Goal: Check status: Check status

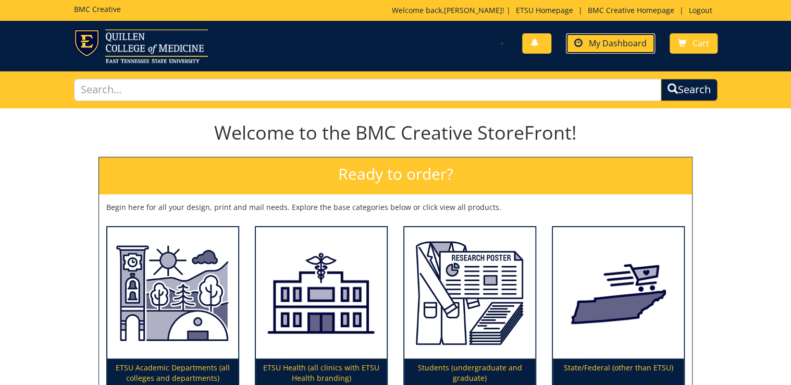
click at [639, 51] on link "My Dashboard" at bounding box center [610, 43] width 89 height 20
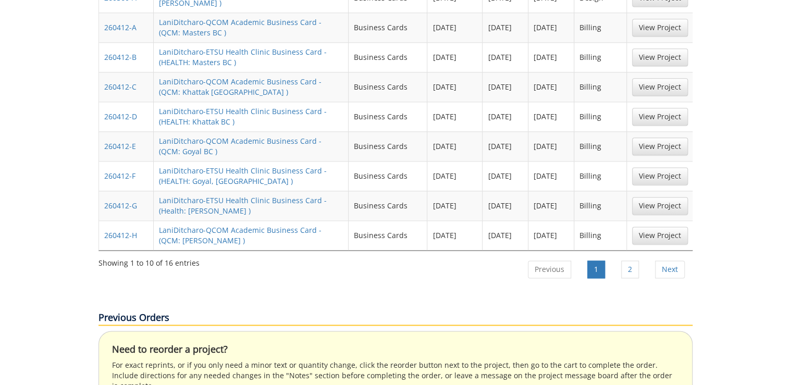
scroll to position [375, 0]
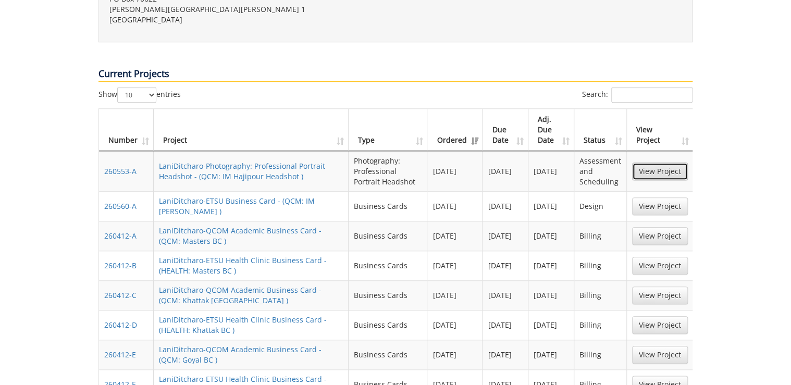
click at [644, 163] on link "View Project" at bounding box center [660, 172] width 56 height 18
click at [662, 197] on link "View Project" at bounding box center [660, 206] width 56 height 18
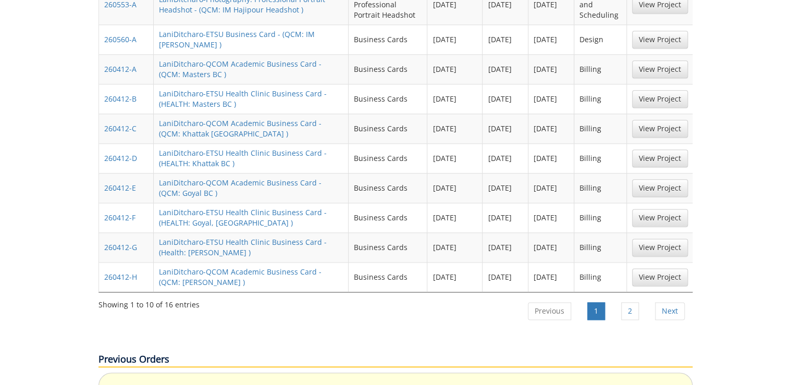
scroll to position [667, 0]
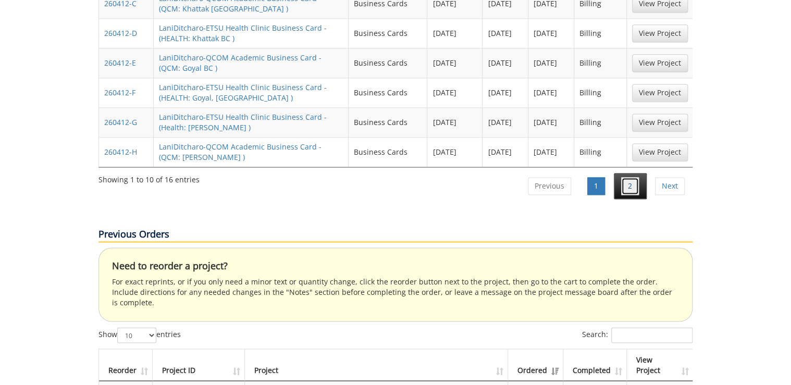
click at [632, 177] on link "2" at bounding box center [630, 186] width 18 height 18
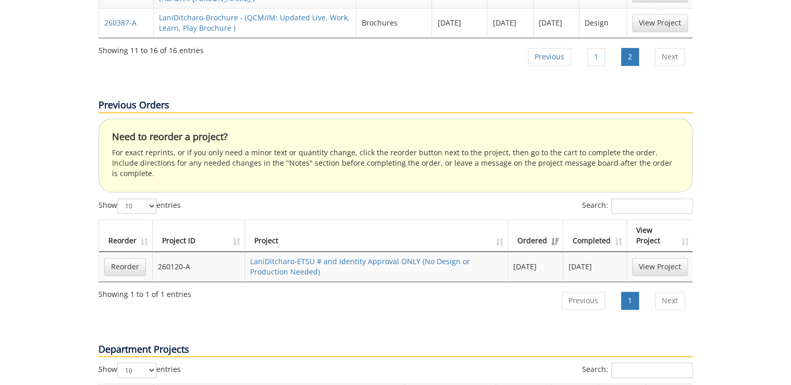
scroll to position [500, 0]
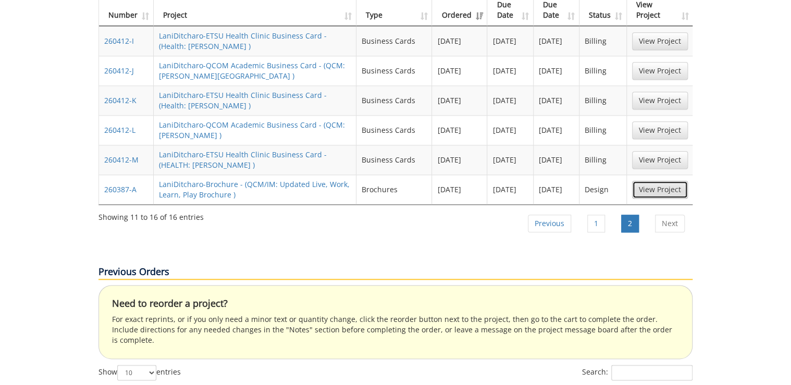
click at [649, 181] on link "View Project" at bounding box center [660, 190] width 56 height 18
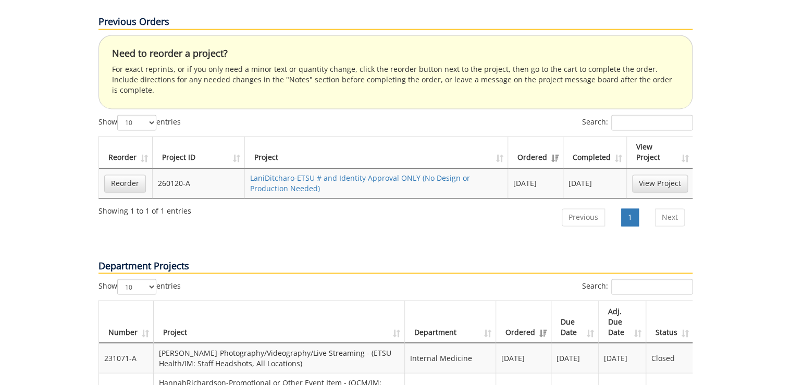
scroll to position [792, 0]
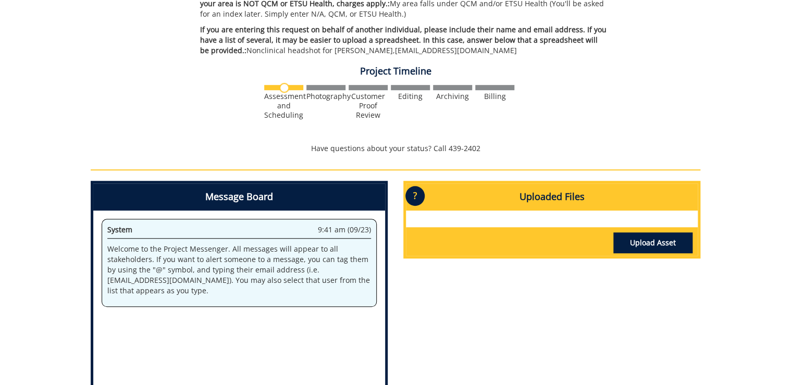
scroll to position [375, 0]
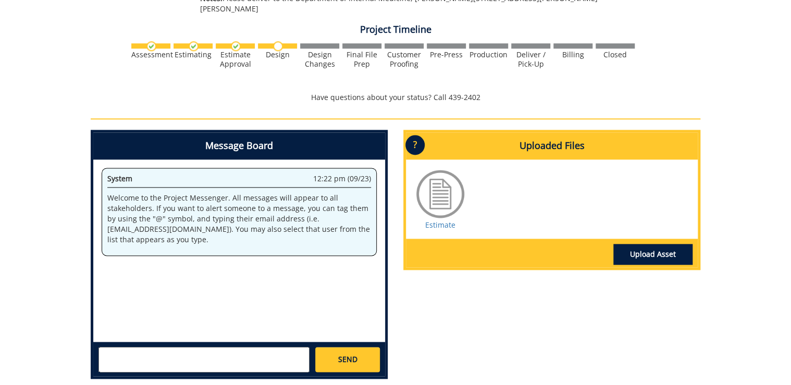
scroll to position [708, 0]
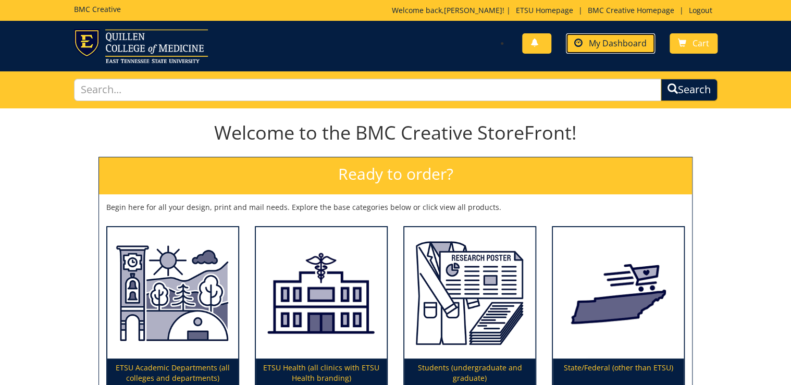
click at [629, 48] on span "My Dashboard" at bounding box center [618, 43] width 58 height 11
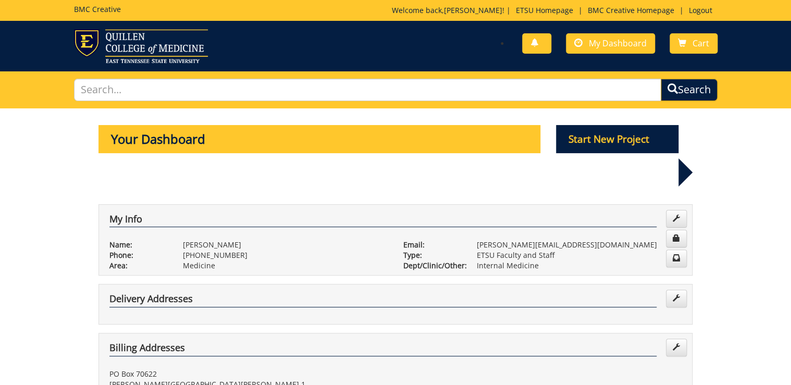
scroll to position [292, 0]
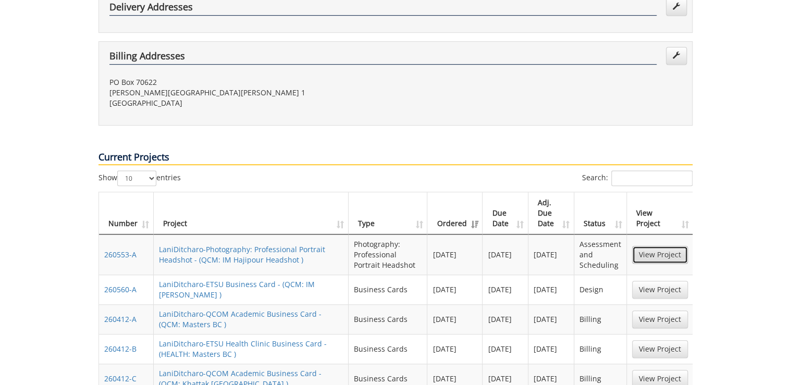
click at [654, 246] on link "View Project" at bounding box center [660, 255] width 56 height 18
click at [649, 281] on link "View Project" at bounding box center [660, 290] width 56 height 18
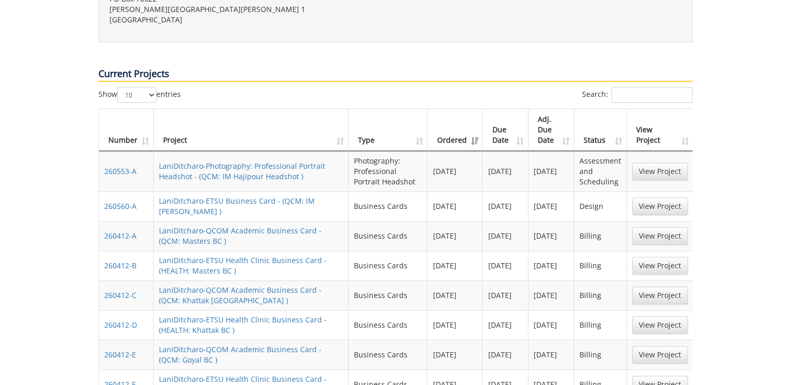
scroll to position [542, 0]
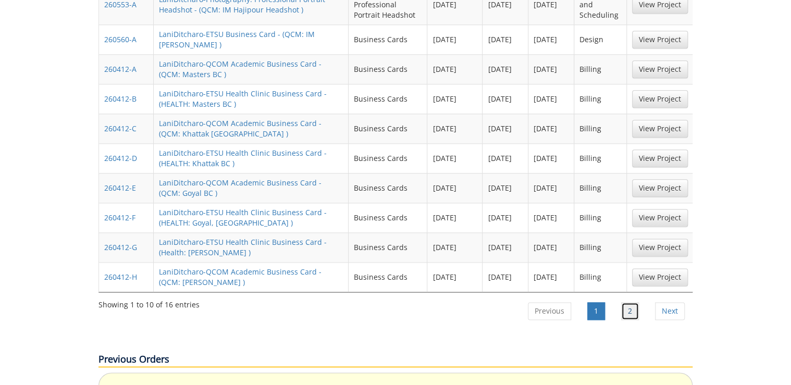
drag, startPoint x: 631, startPoint y: 280, endPoint x: 600, endPoint y: 290, distance: 32.6
click at [631, 302] on link "2" at bounding box center [630, 311] width 18 height 18
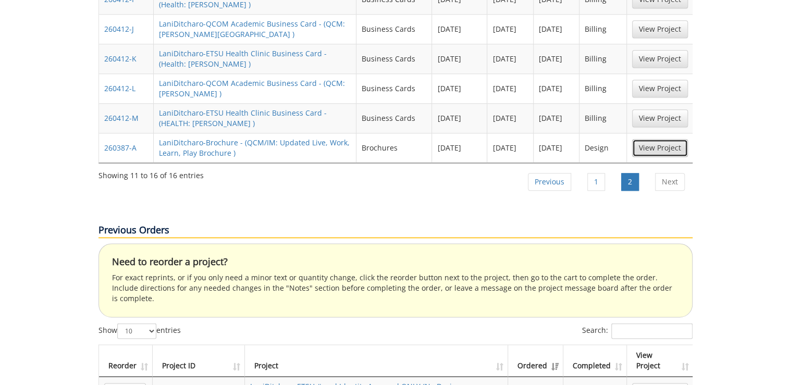
click at [653, 139] on link "View Project" at bounding box center [660, 148] width 56 height 18
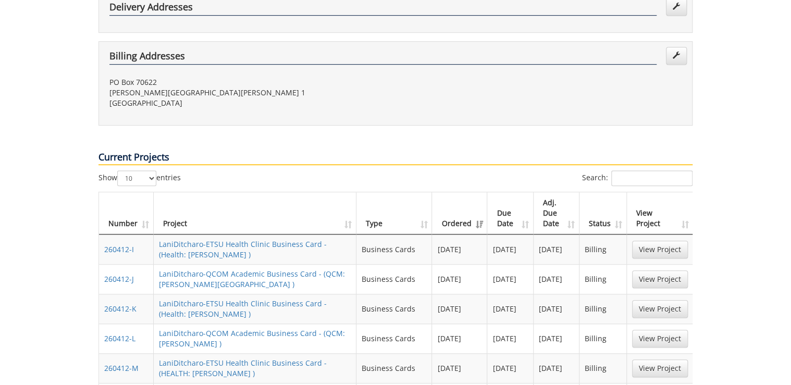
scroll to position [375, 0]
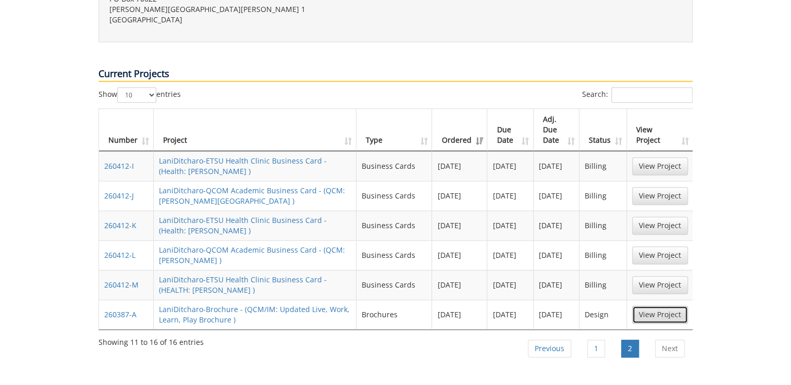
click at [659, 306] on link "View Project" at bounding box center [660, 315] width 56 height 18
click at [600, 340] on link "1" at bounding box center [596, 349] width 18 height 18
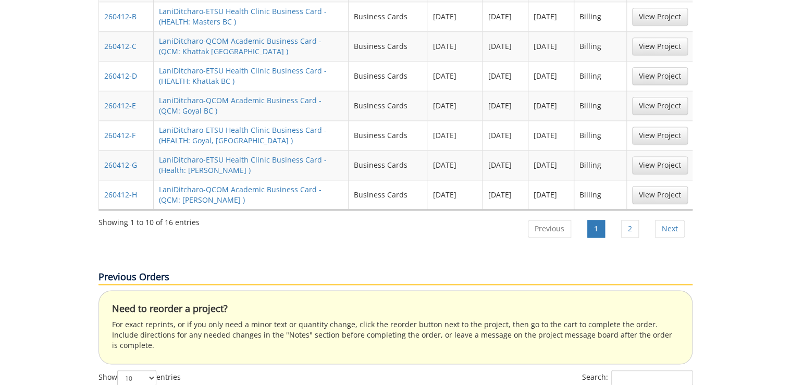
scroll to position [332, 0]
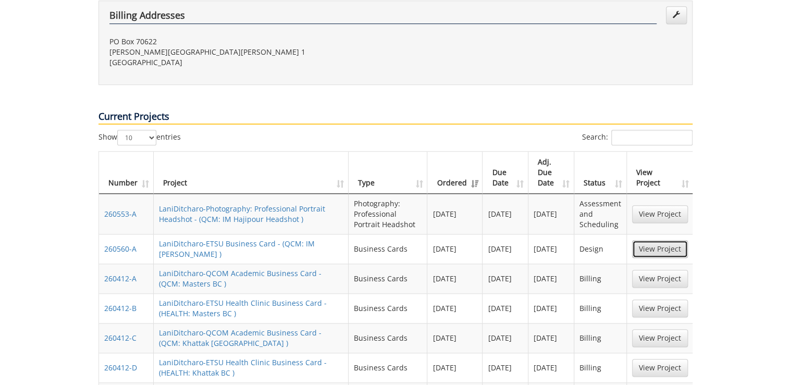
click at [665, 240] on link "View Project" at bounding box center [660, 249] width 56 height 18
click at [652, 205] on link "View Project" at bounding box center [660, 214] width 56 height 18
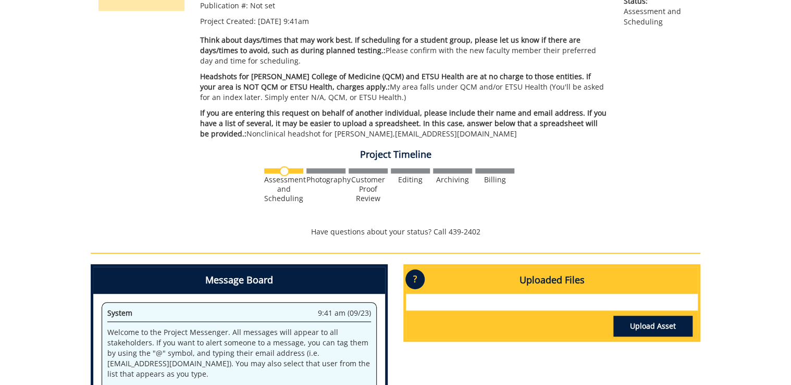
scroll to position [292, 0]
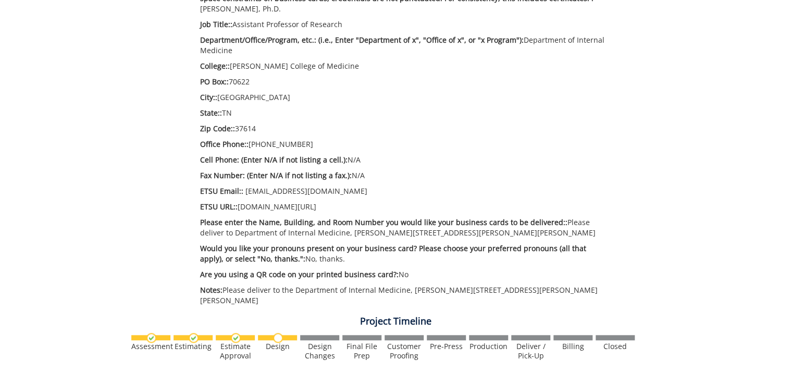
scroll to position [667, 0]
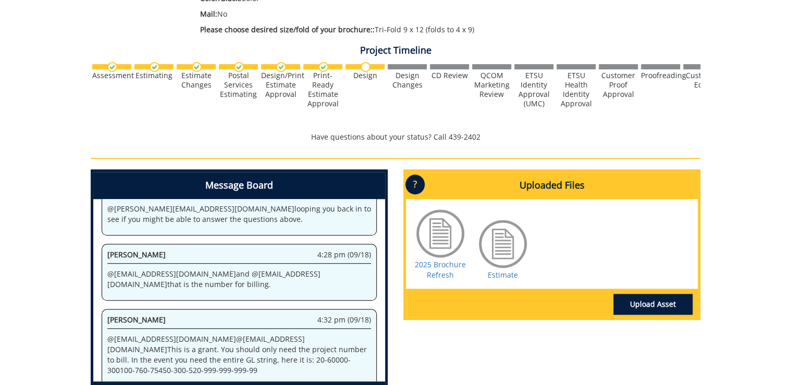
scroll to position [375, 0]
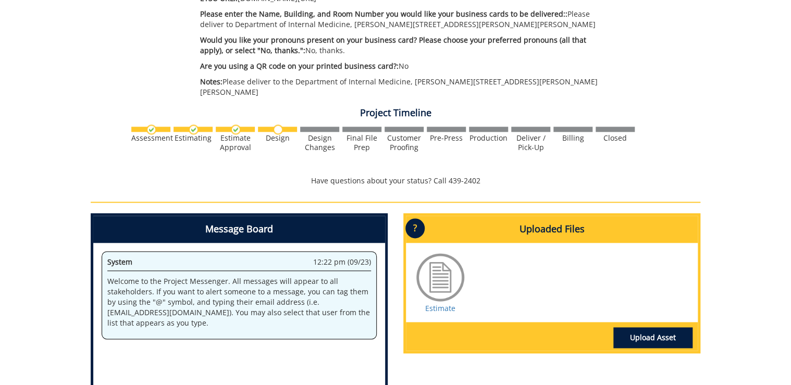
scroll to position [583, 0]
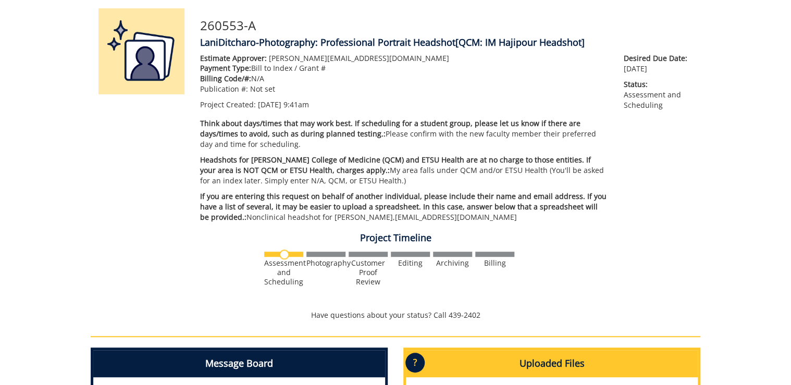
scroll to position [83, 0]
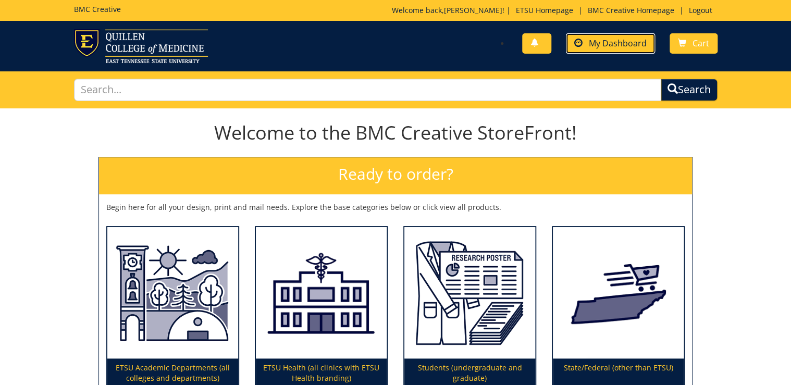
drag, startPoint x: 611, startPoint y: 39, endPoint x: 605, endPoint y: 43, distance: 6.7
click at [611, 39] on span "My Dashboard" at bounding box center [618, 43] width 58 height 11
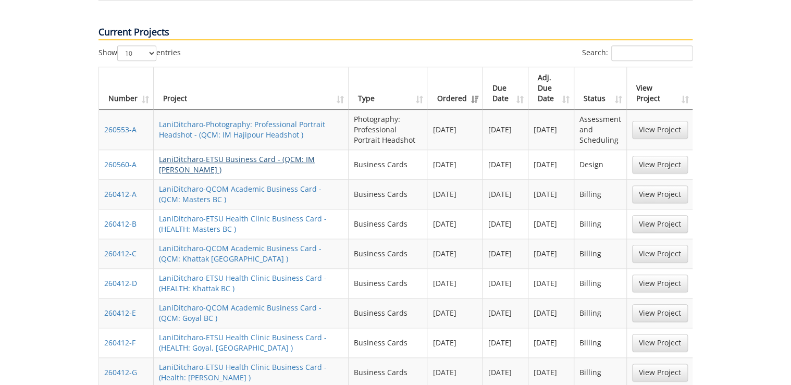
scroll to position [458, 0]
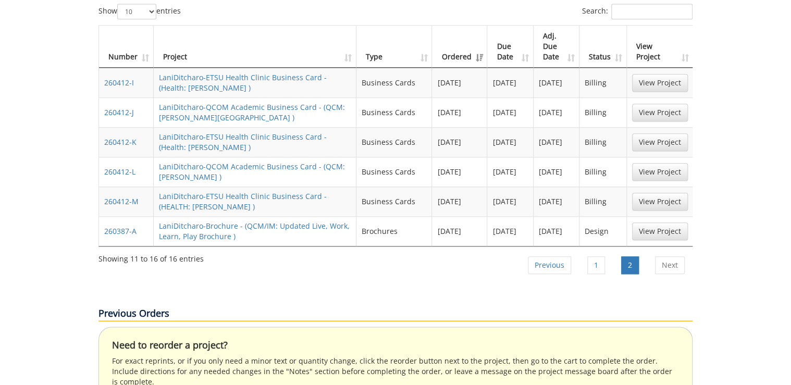
scroll to position [417, 0]
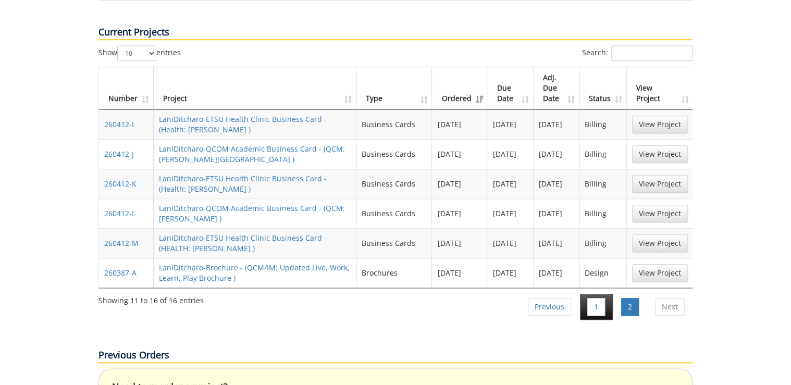
click at [608, 294] on li "1" at bounding box center [596, 307] width 33 height 26
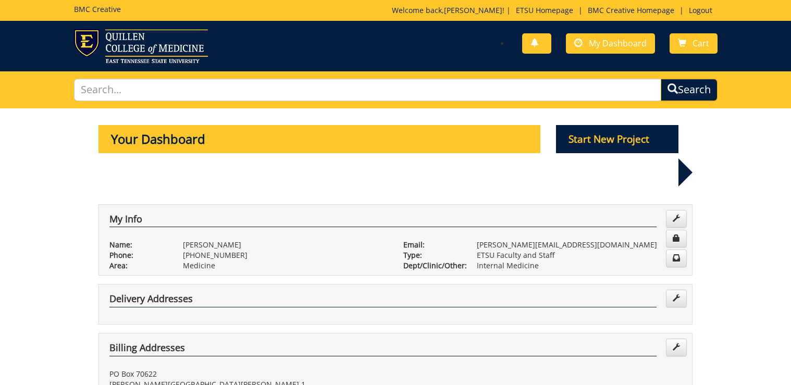
scroll to position [417, 0]
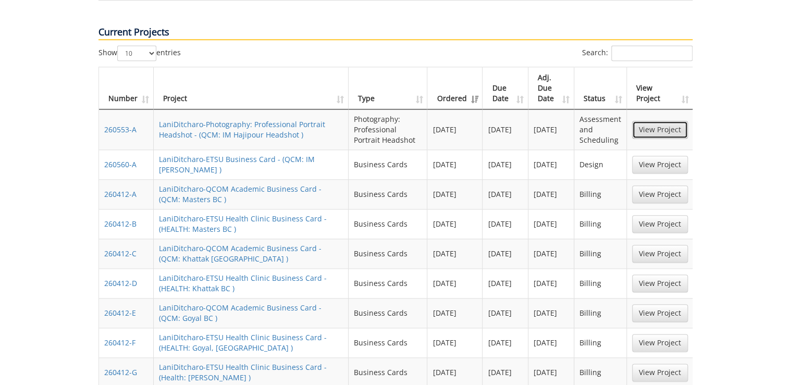
click at [669, 121] on link "View Project" at bounding box center [660, 130] width 56 height 18
click at [647, 156] on link "View Project" at bounding box center [660, 165] width 56 height 18
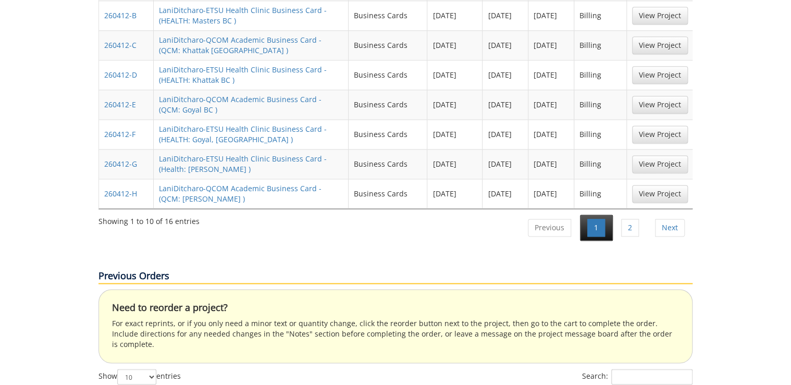
scroll to position [667, 0]
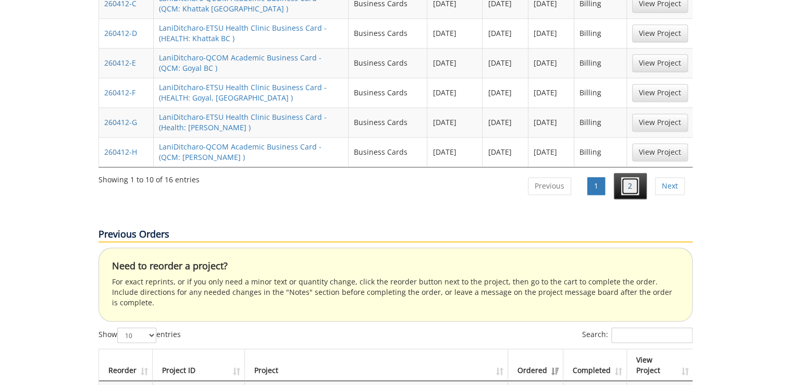
click at [631, 177] on link "2" at bounding box center [630, 186] width 18 height 18
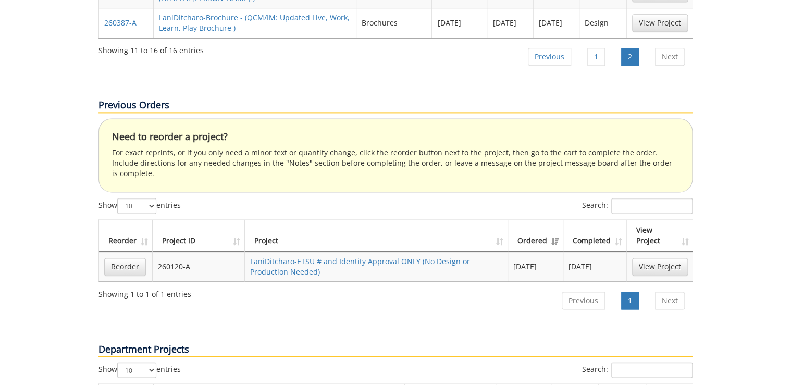
scroll to position [500, 0]
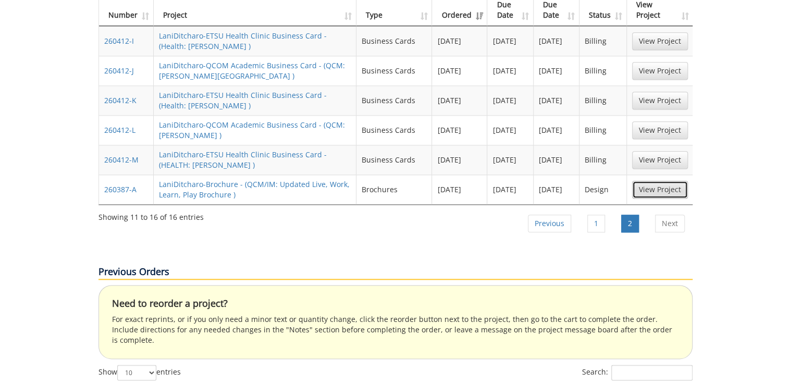
click at [658, 181] on link "View Project" at bounding box center [660, 190] width 56 height 18
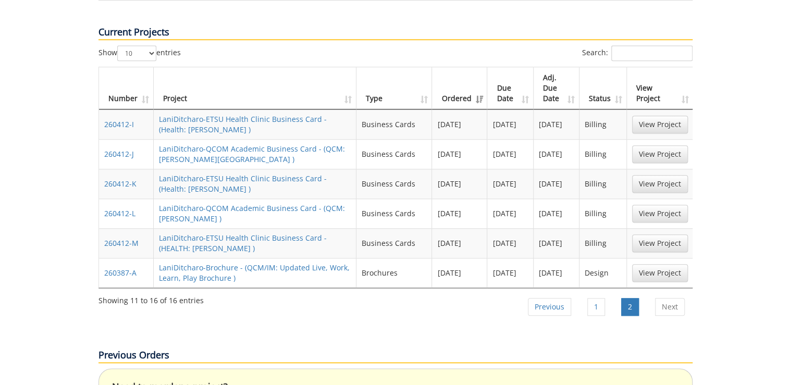
scroll to position [375, 0]
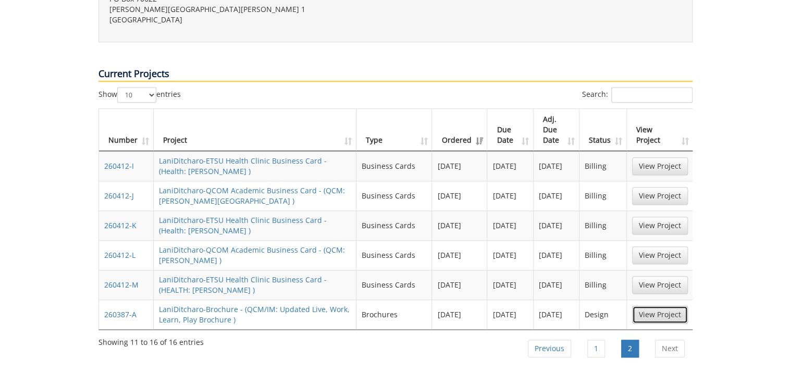
click at [667, 306] on link "View Project" at bounding box center [660, 315] width 56 height 18
click at [596, 340] on link "1" at bounding box center [596, 349] width 18 height 18
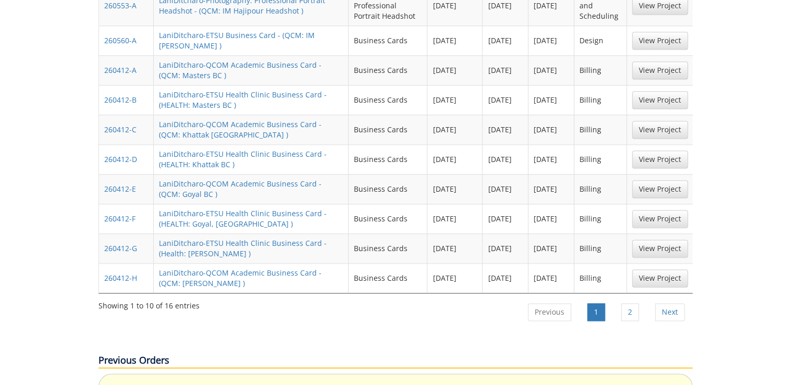
scroll to position [374, 0]
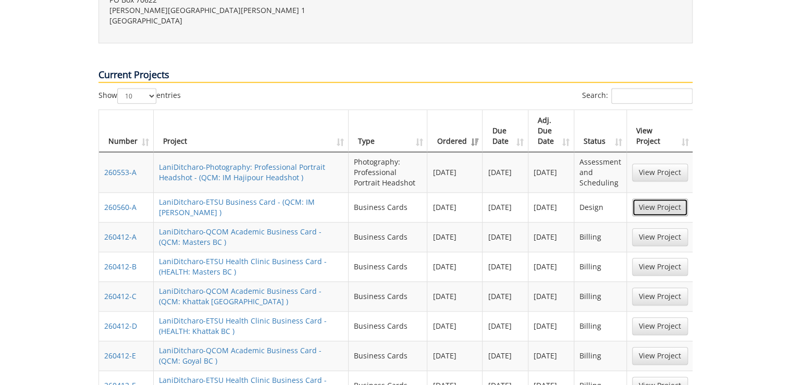
click at [653, 198] on link "View Project" at bounding box center [660, 207] width 56 height 18
click at [663, 164] on link "View Project" at bounding box center [660, 173] width 56 height 18
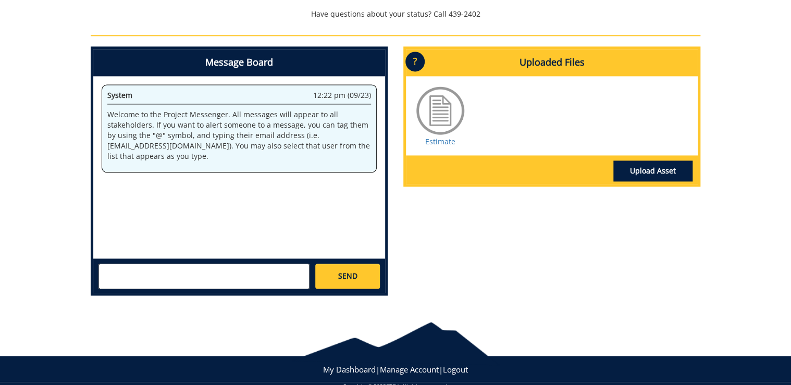
scroll to position [583, 0]
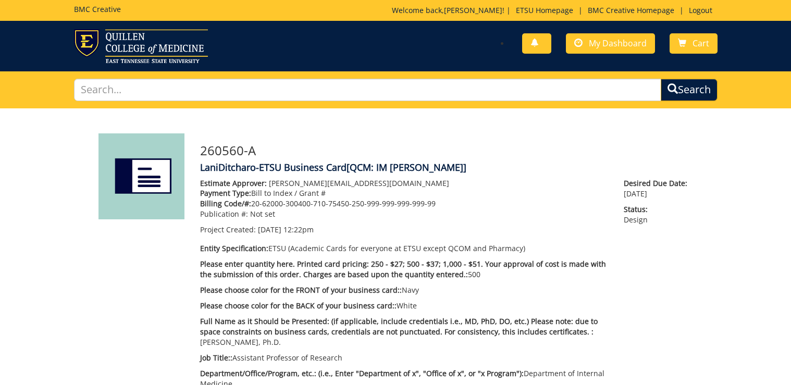
scroll to position [583, 0]
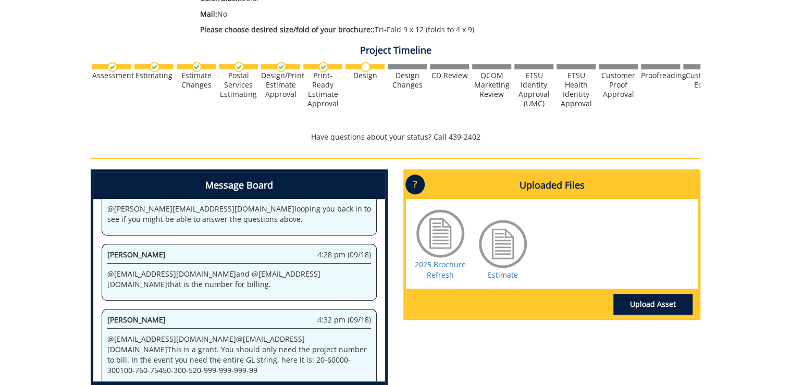
scroll to position [333, 0]
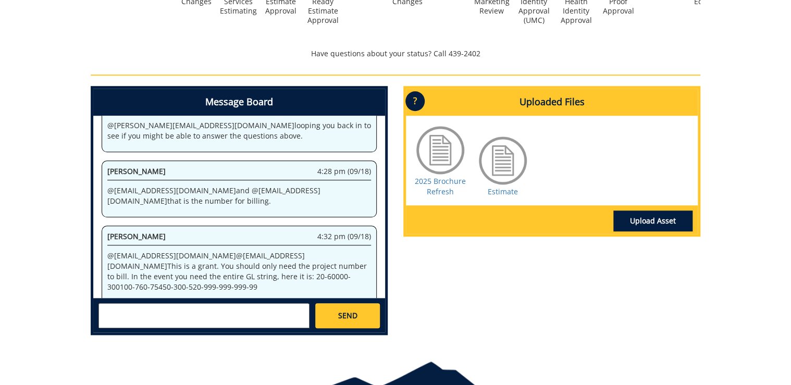
scroll to position [417, 0]
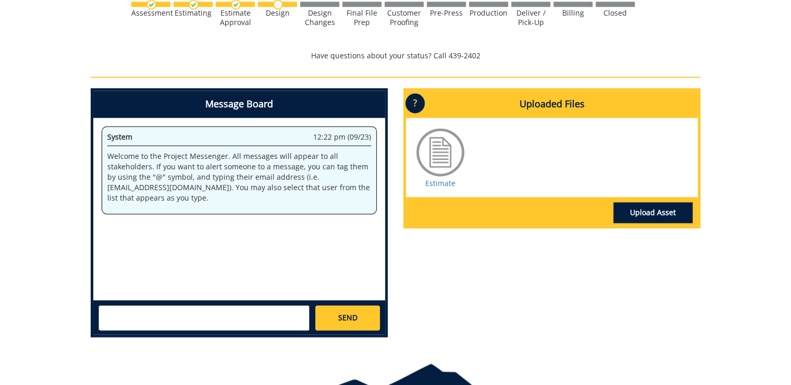
scroll to position [708, 0]
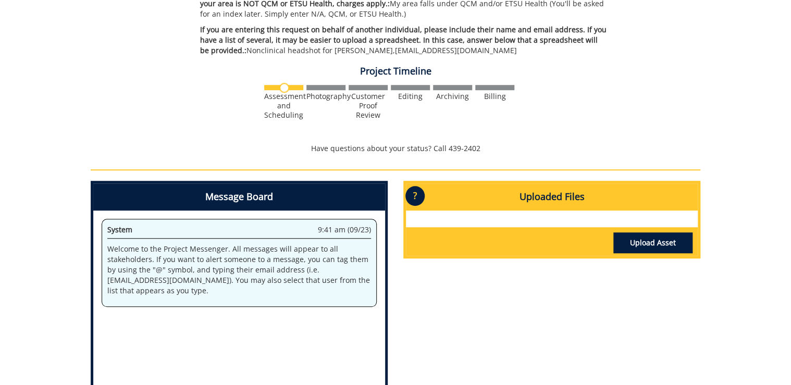
scroll to position [417, 0]
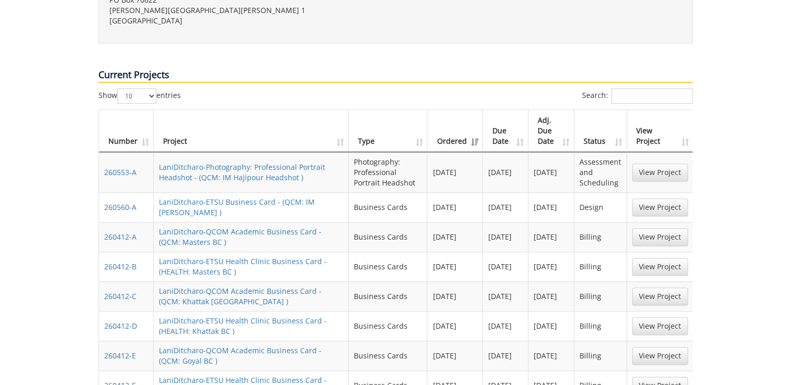
scroll to position [332, 0]
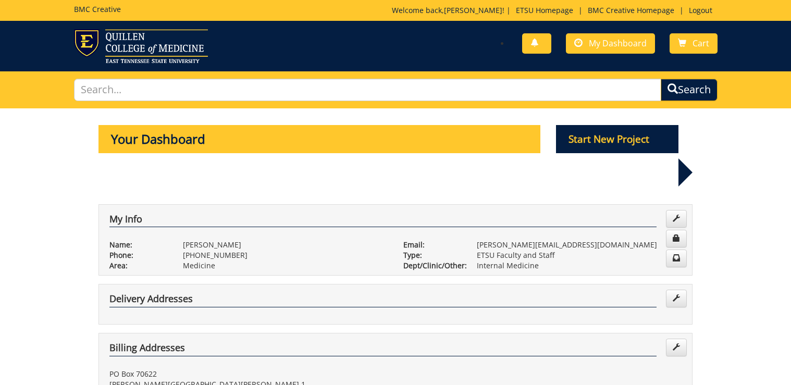
scroll to position [332, 0]
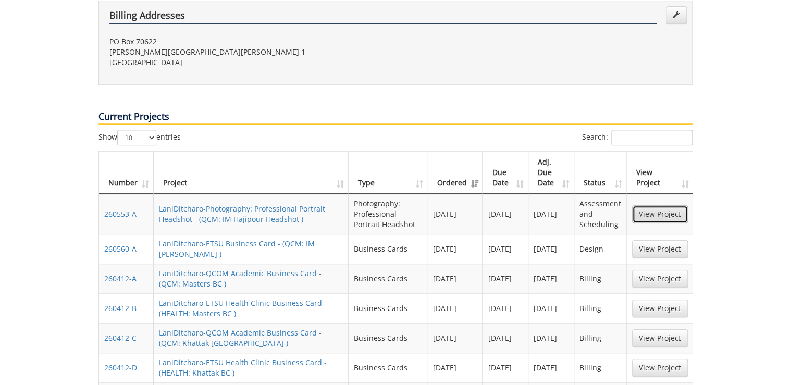
click at [673, 205] on link "View Project" at bounding box center [660, 214] width 56 height 18
click at [663, 240] on link "View Project" at bounding box center [660, 249] width 56 height 18
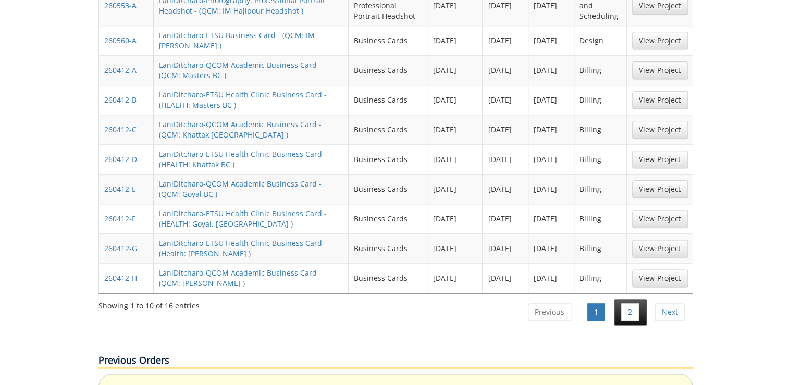
click at [640, 299] on li "2" at bounding box center [630, 312] width 33 height 26
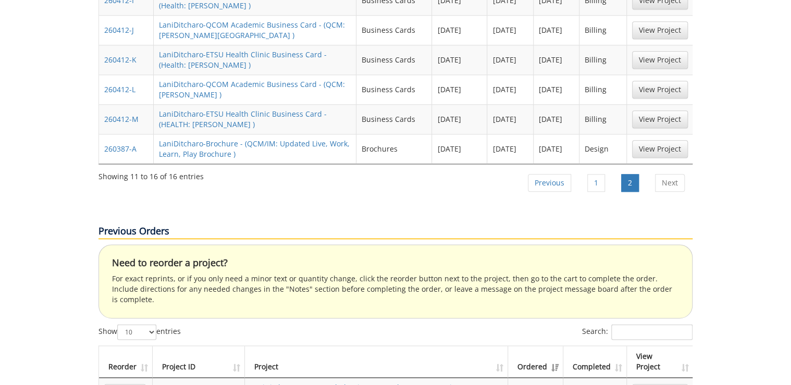
scroll to position [374, 0]
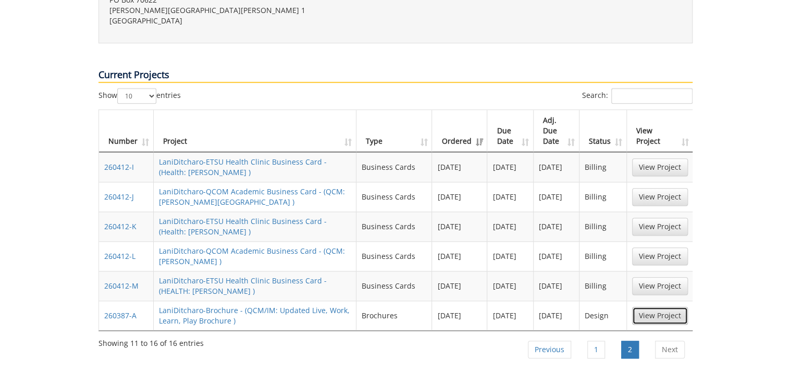
click at [671, 307] on link "View Project" at bounding box center [660, 316] width 56 height 18
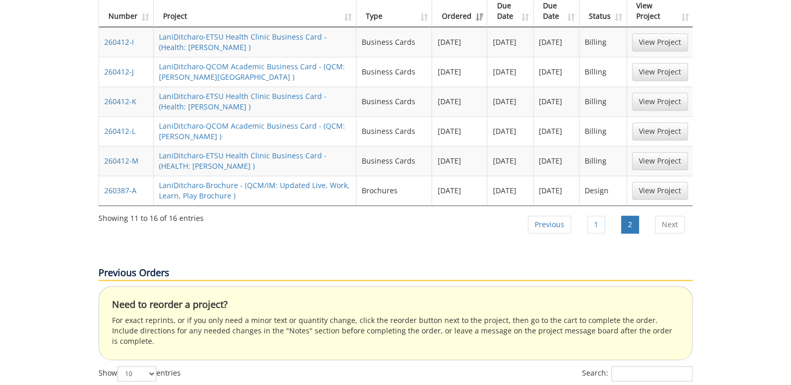
scroll to position [457, 0]
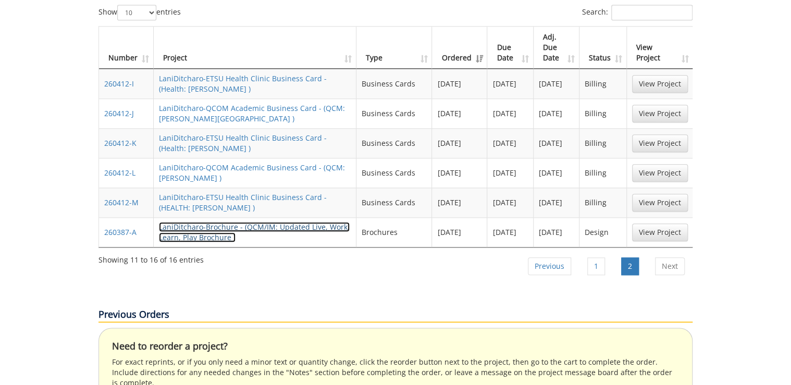
click at [185, 222] on link "LaniDitcharo-Brochure - (QCM/IM: Updated Live, Work, Learn, Play Brochure )" at bounding box center [254, 232] width 191 height 20
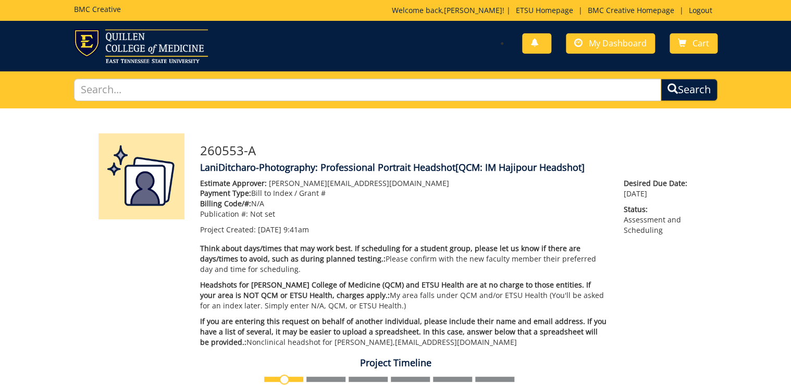
scroll to position [292, 0]
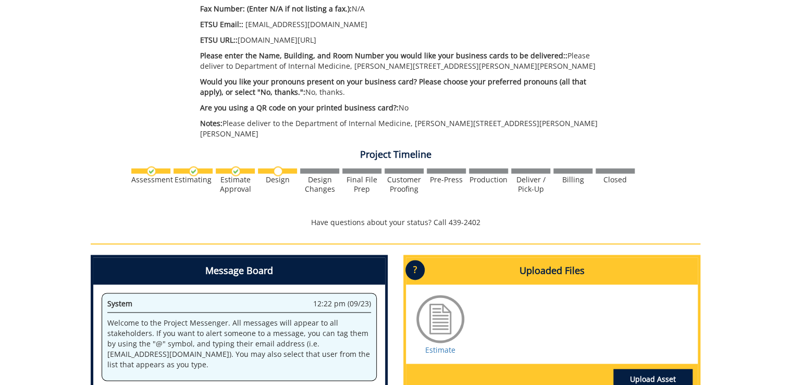
scroll to position [542, 0]
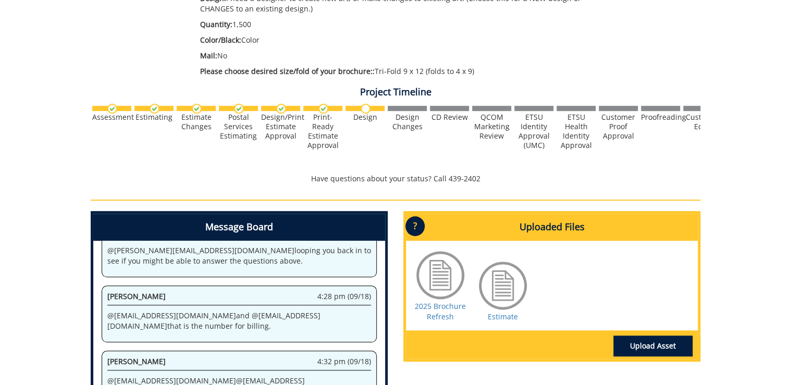
scroll to position [417, 0]
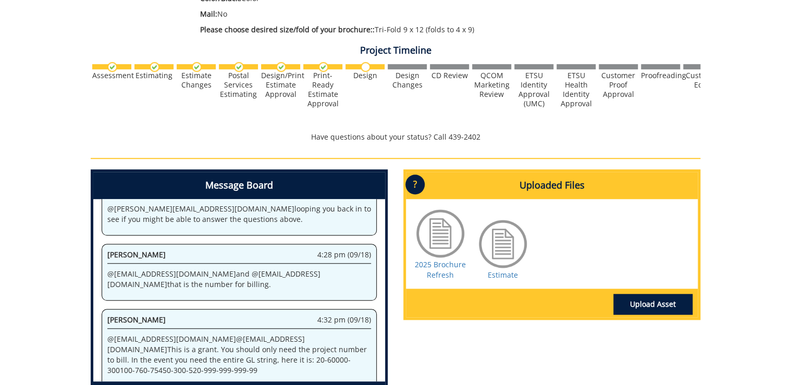
scroll to position [333, 0]
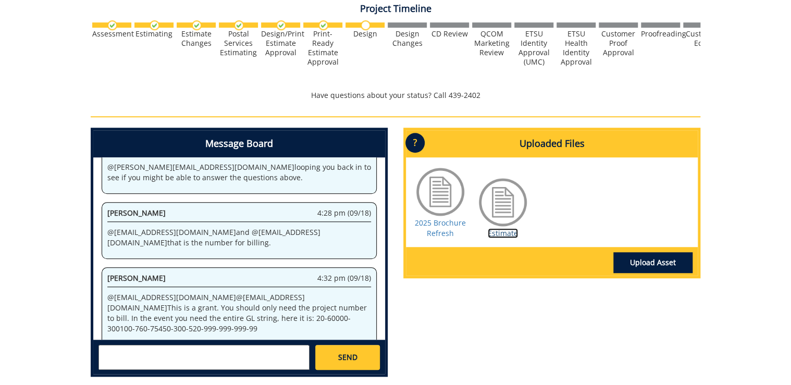
click at [510, 237] on link "Estimate" at bounding box center [503, 233] width 30 height 10
click at [450, 229] on link "2025 Brochure Refresh" at bounding box center [440, 228] width 51 height 20
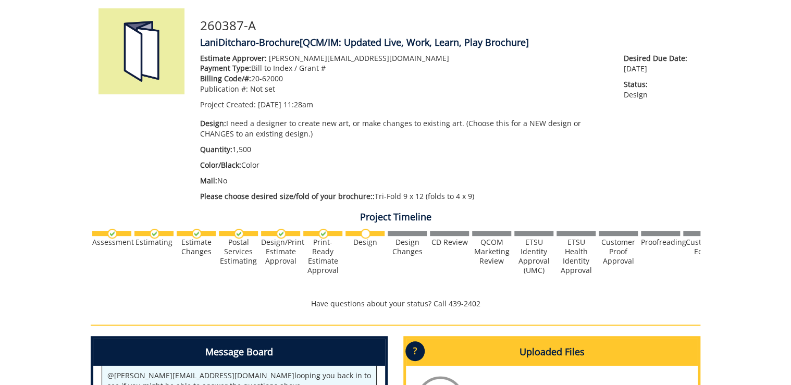
scroll to position [0, 0]
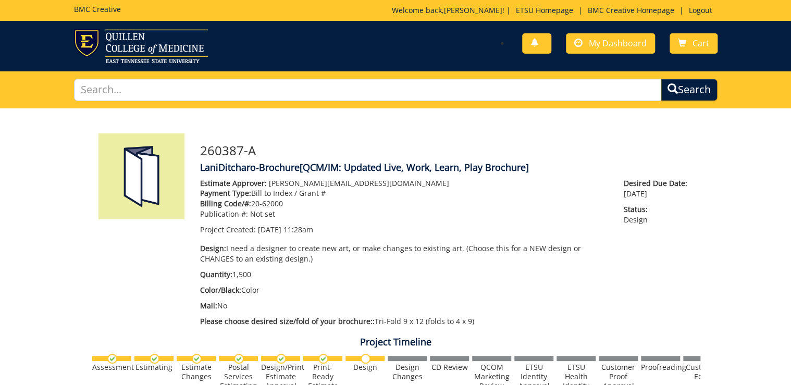
scroll to position [471, 0]
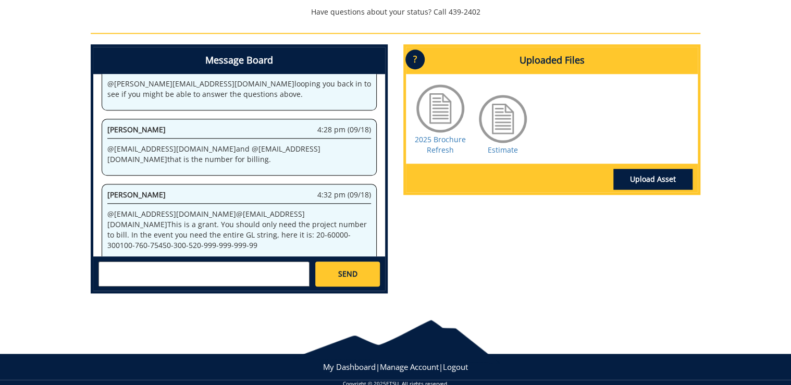
scroll to position [433, 0]
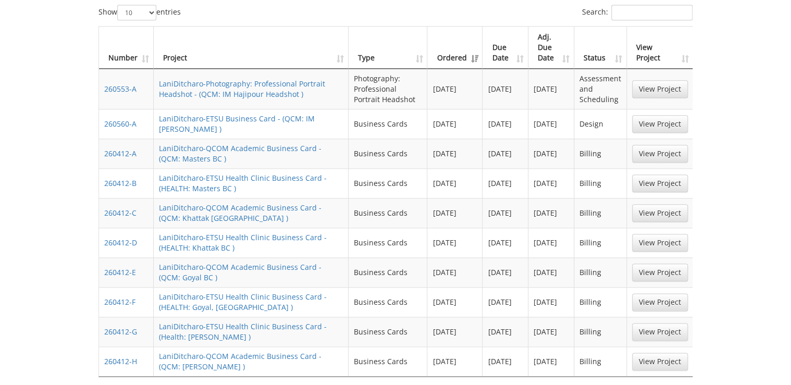
scroll to position [291, 0]
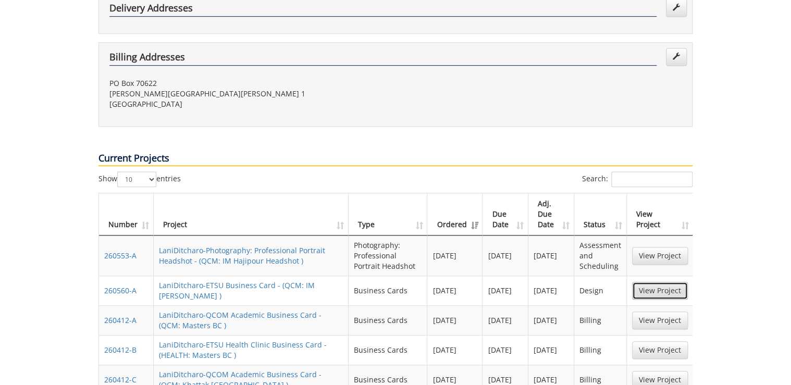
click at [657, 282] on link "View Project" at bounding box center [660, 291] width 56 height 18
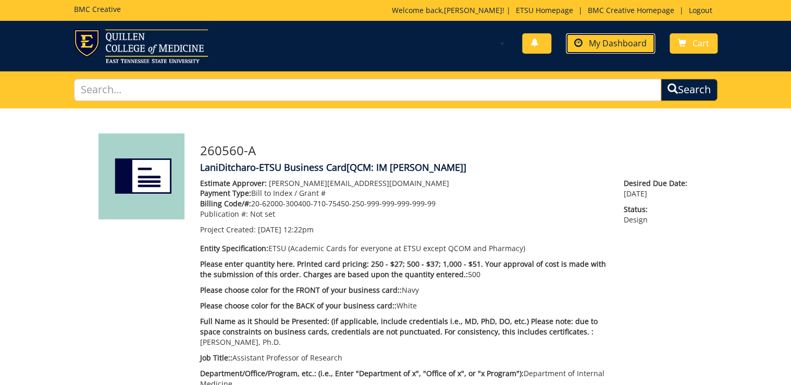
click at [632, 44] on span "My Dashboard" at bounding box center [618, 43] width 58 height 11
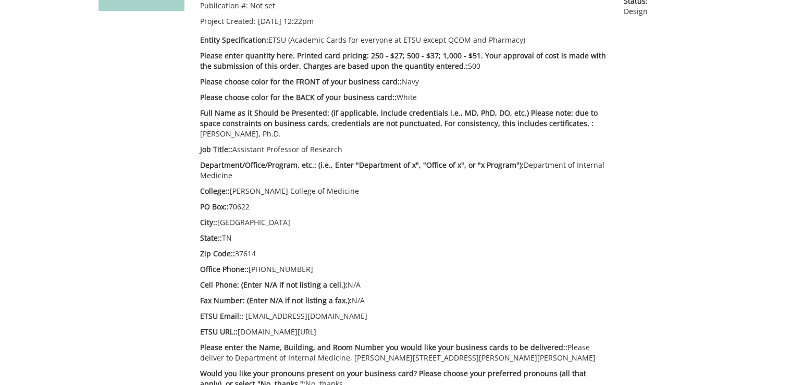
scroll to position [250, 0]
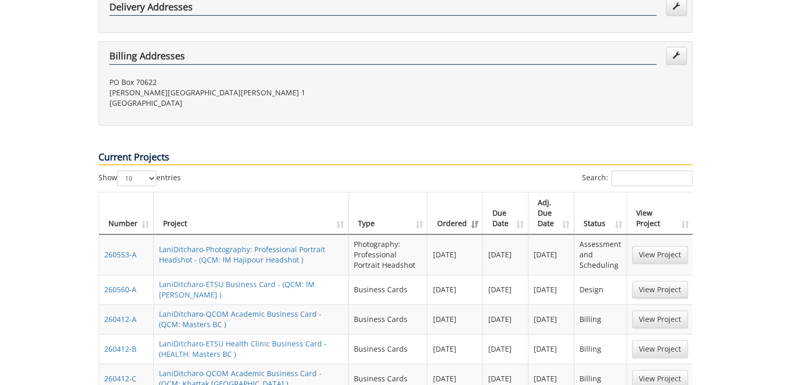
scroll to position [375, 0]
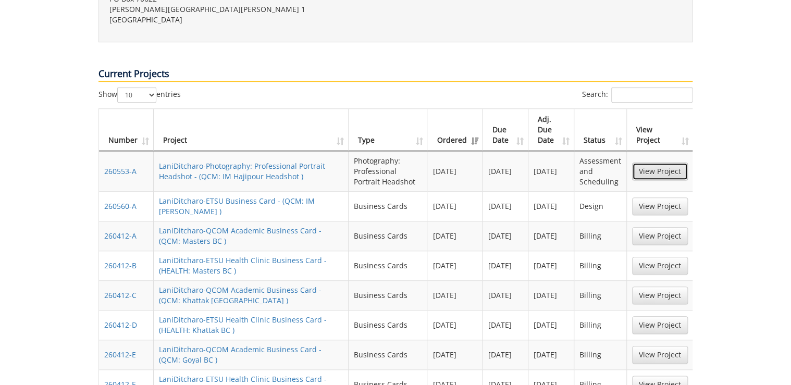
click at [648, 163] on link "View Project" at bounding box center [660, 172] width 56 height 18
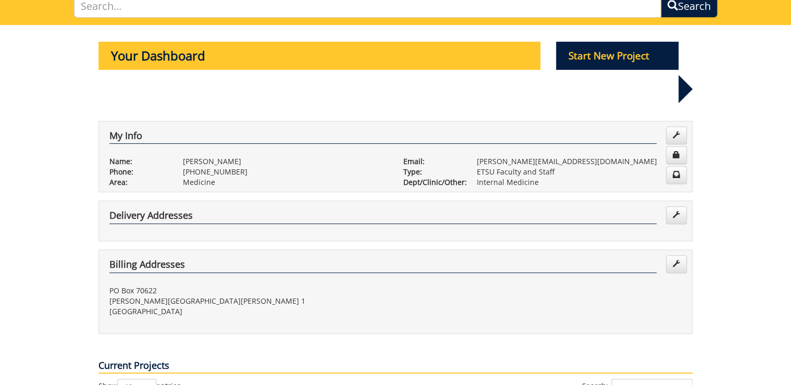
scroll to position [0, 0]
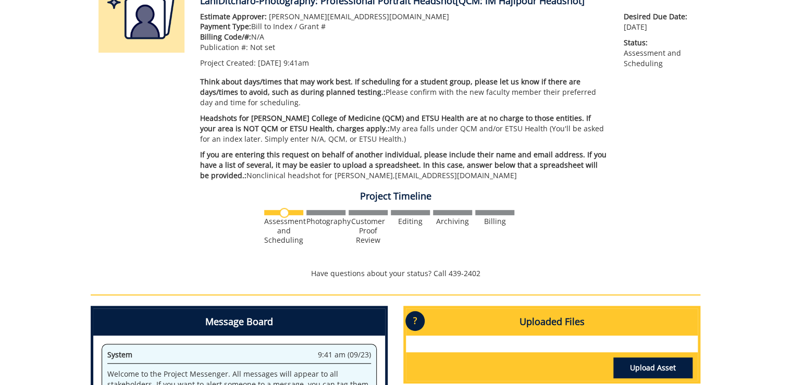
scroll to position [333, 0]
